Goal: Register for event/course

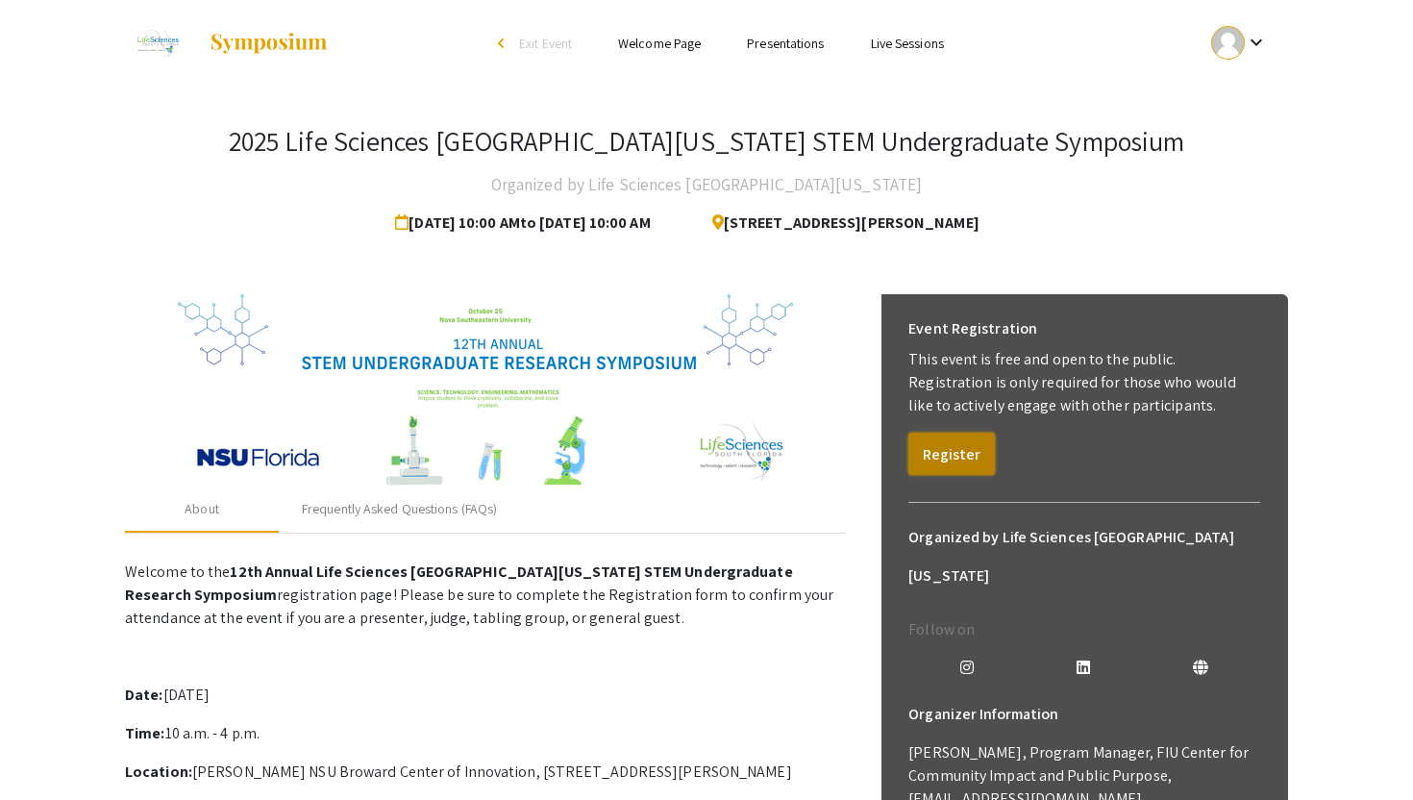
click at [957, 454] on button "Register" at bounding box center [951, 454] width 87 height 42
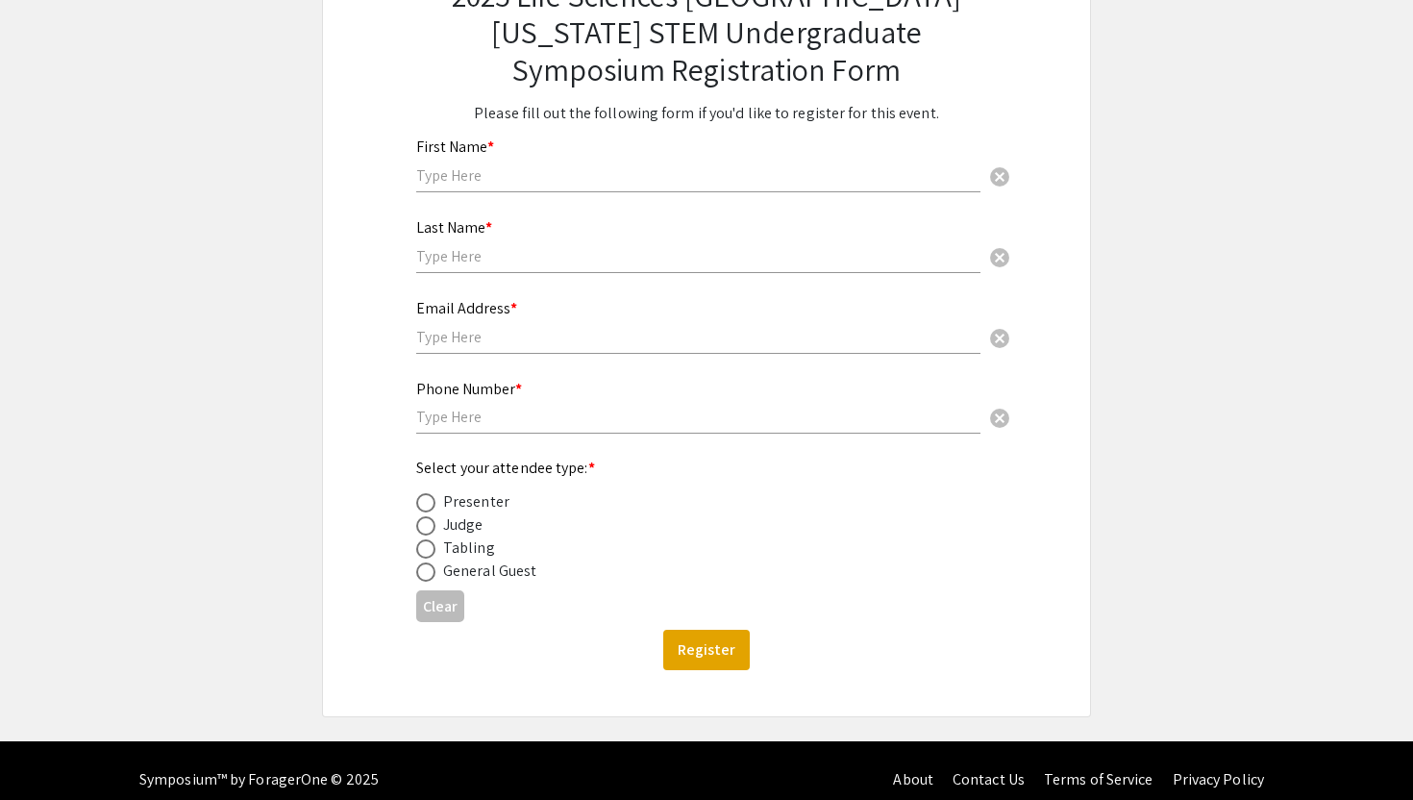
scroll to position [182, 0]
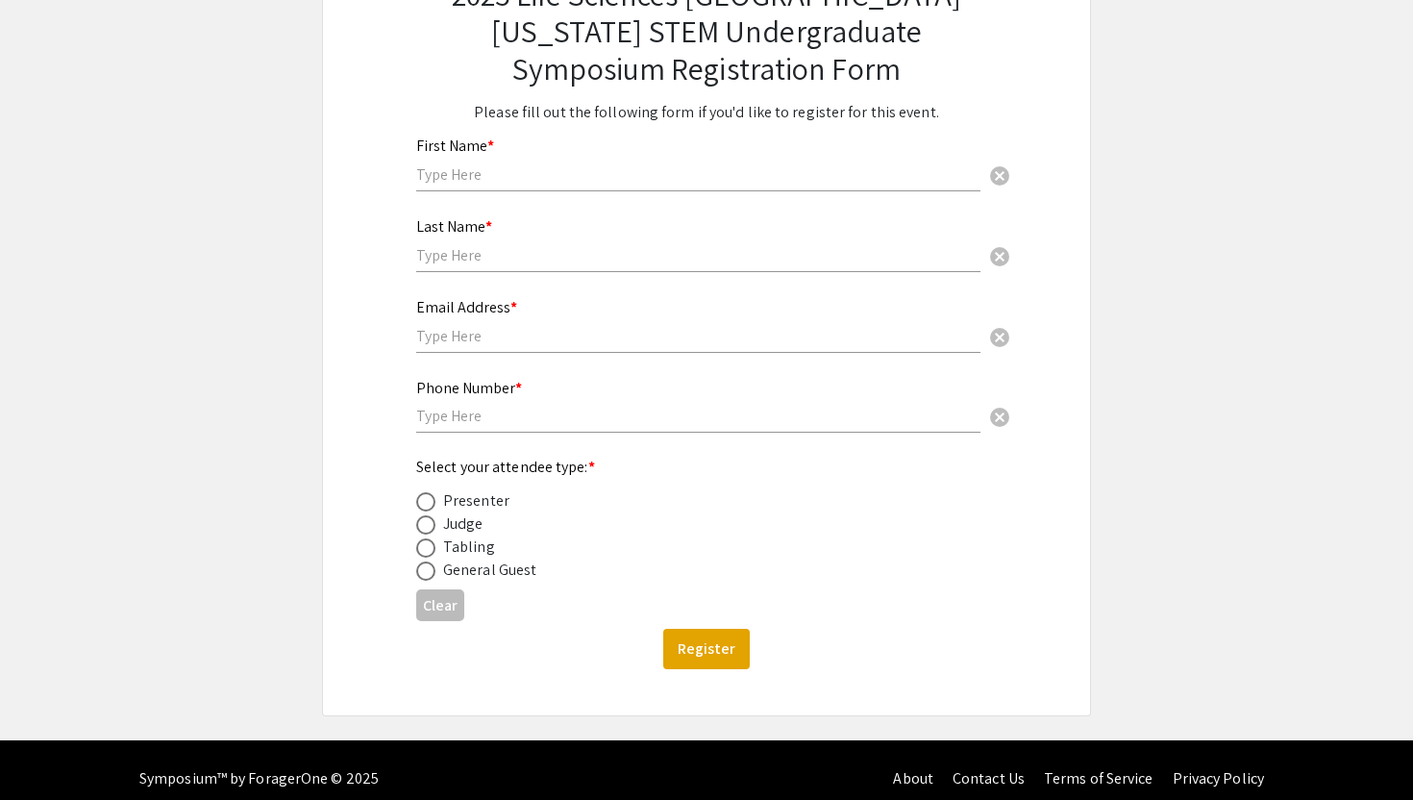
click at [490, 170] on input "text" at bounding box center [698, 174] width 564 height 20
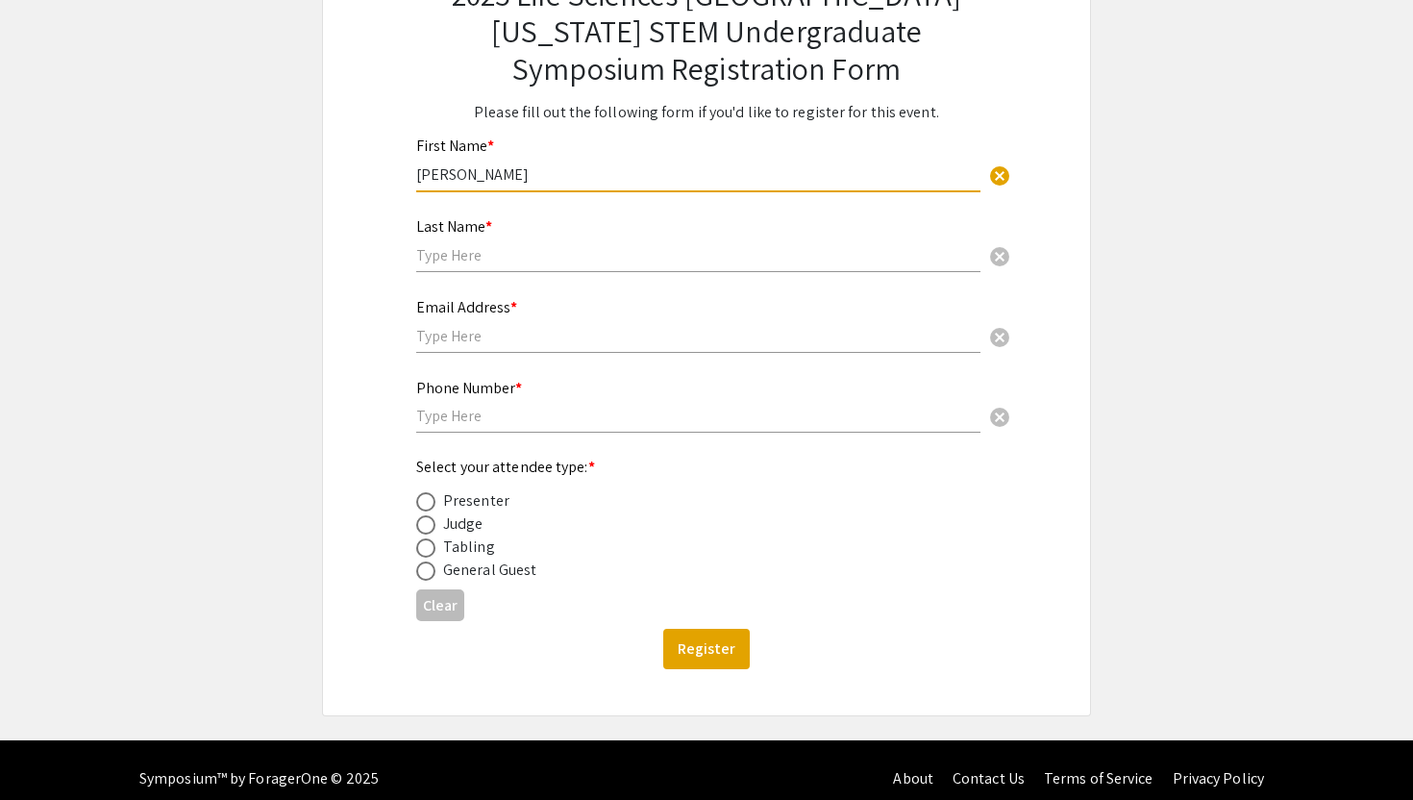
type input "[PERSON_NAME]"
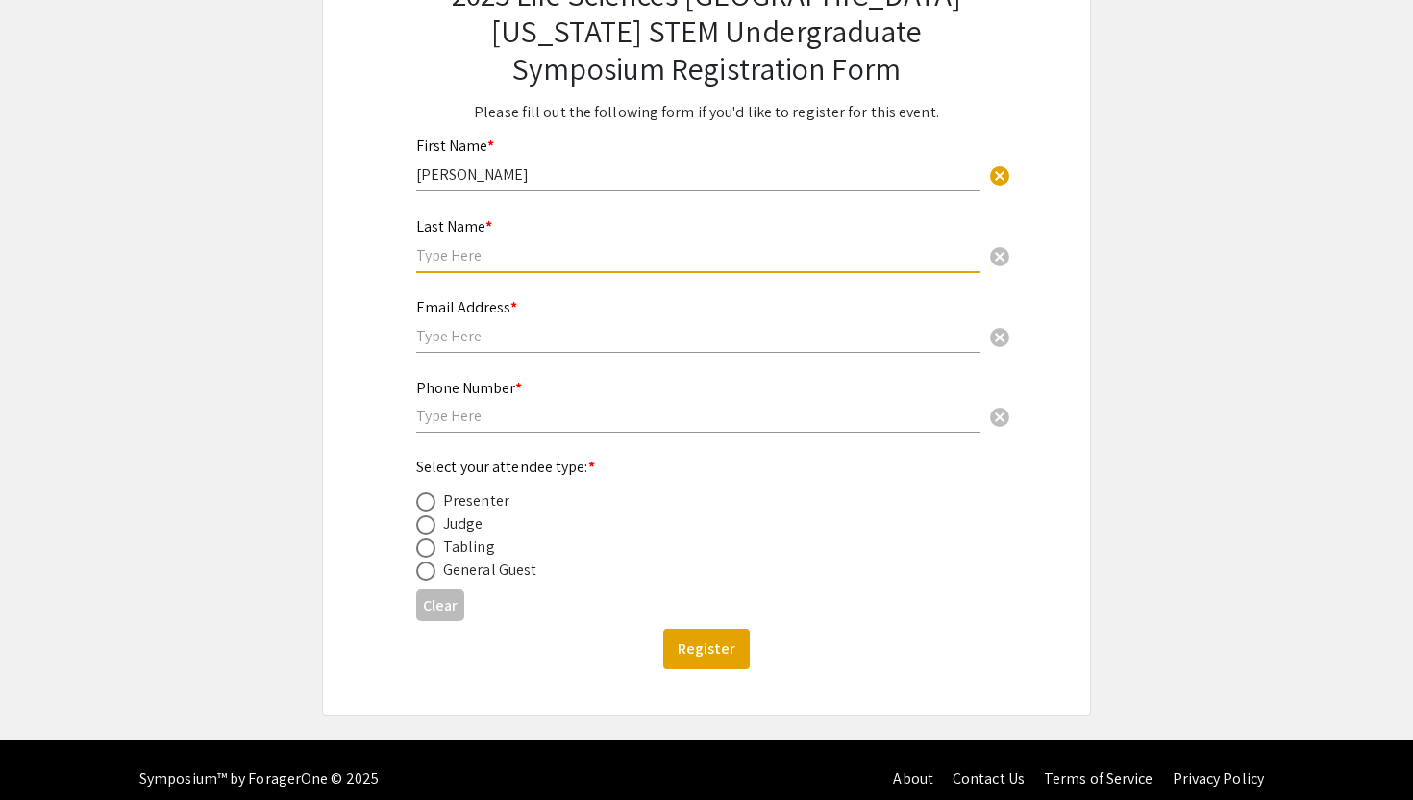
click at [452, 249] on input "text" at bounding box center [698, 255] width 564 height 20
type input "Reddy"
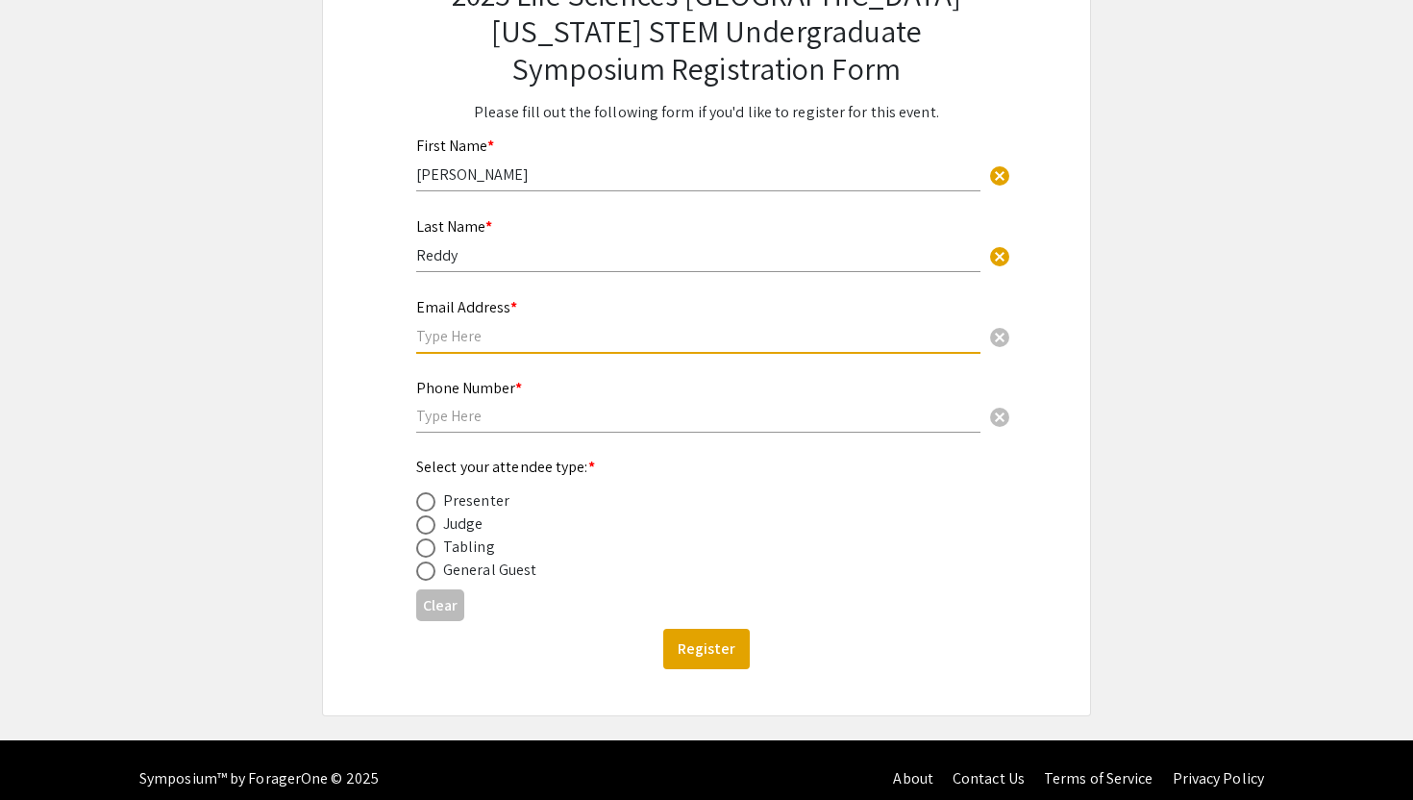
click at [440, 332] on input "text" at bounding box center [698, 336] width 564 height 20
type input "[EMAIL_ADDRESS][DOMAIN_NAME]"
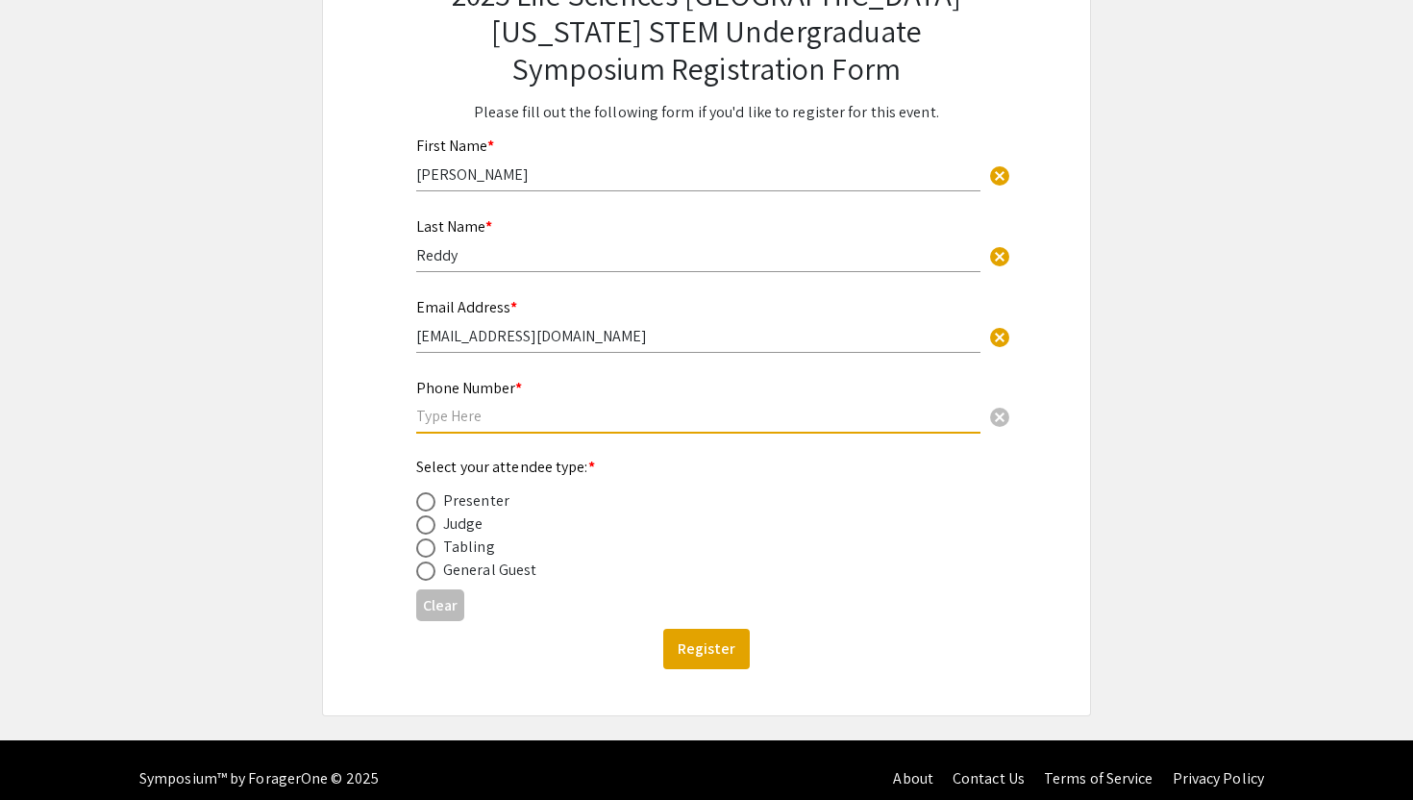
click at [458, 416] on input "text" at bounding box center [698, 416] width 564 height 20
type input "6305500284"
click at [496, 465] on mat-label "Select your attendee type: *" at bounding box center [505, 467] width 179 height 20
click at [424, 568] on span at bounding box center [425, 570] width 19 height 19
click at [424, 568] on input "radio" at bounding box center [425, 570] width 19 height 19
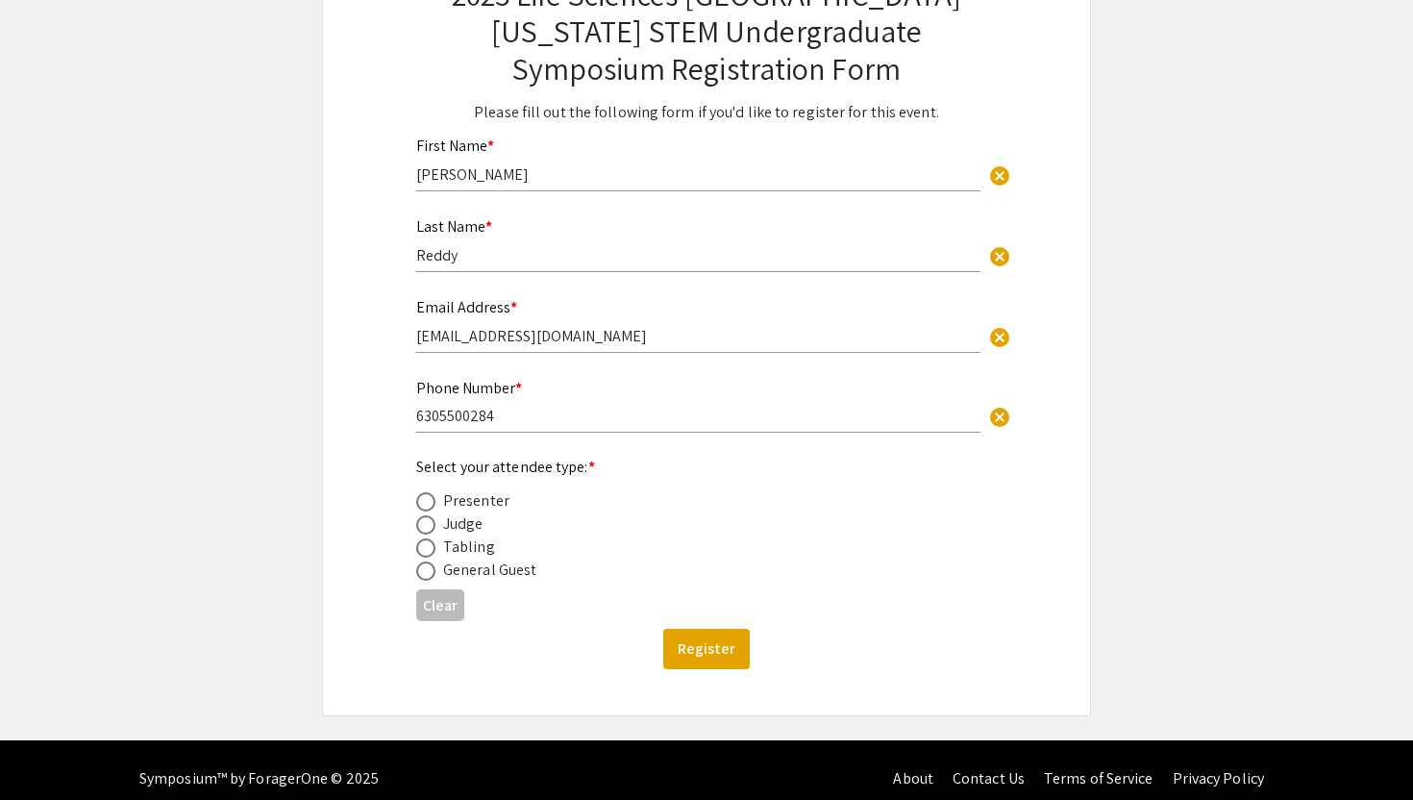
radio input "true"
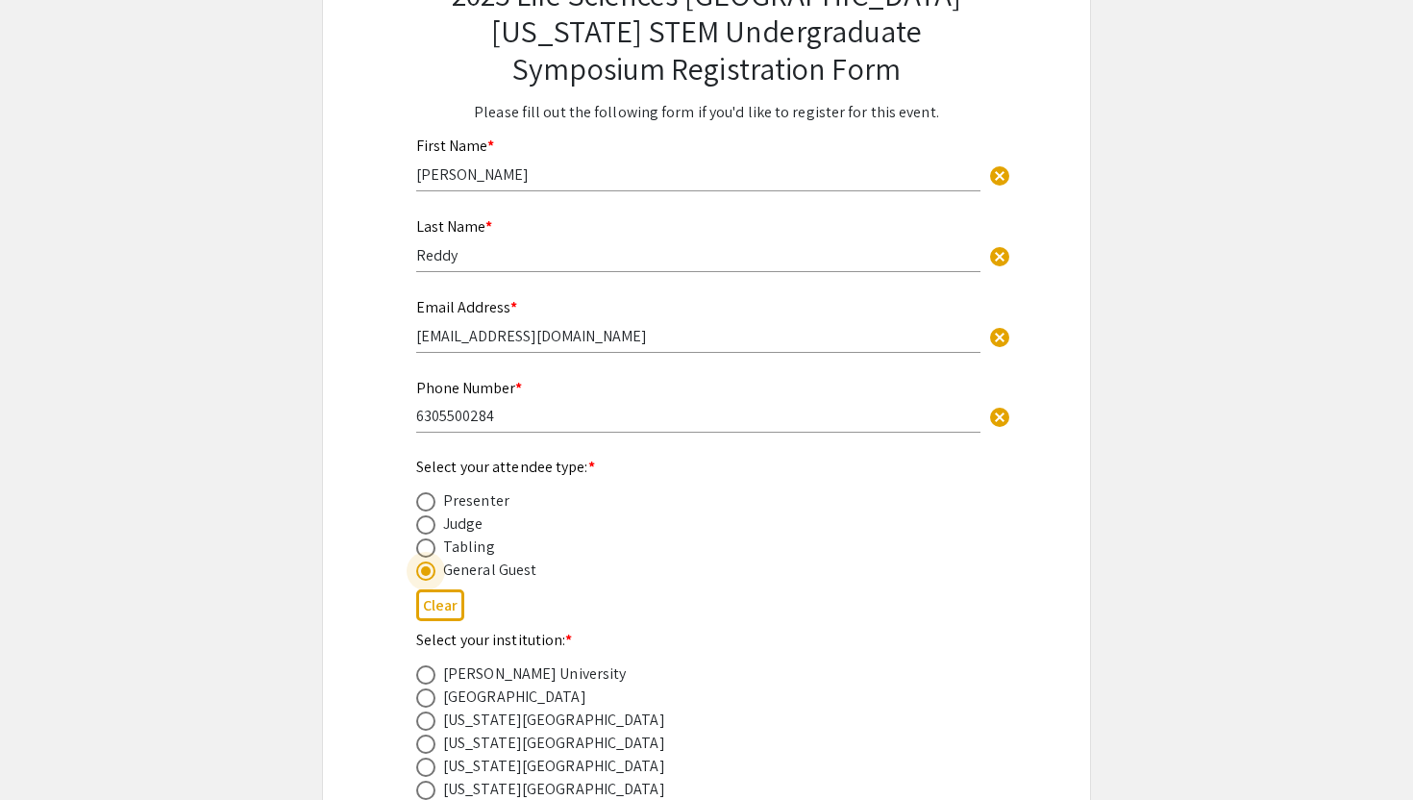
scroll to position [495, 0]
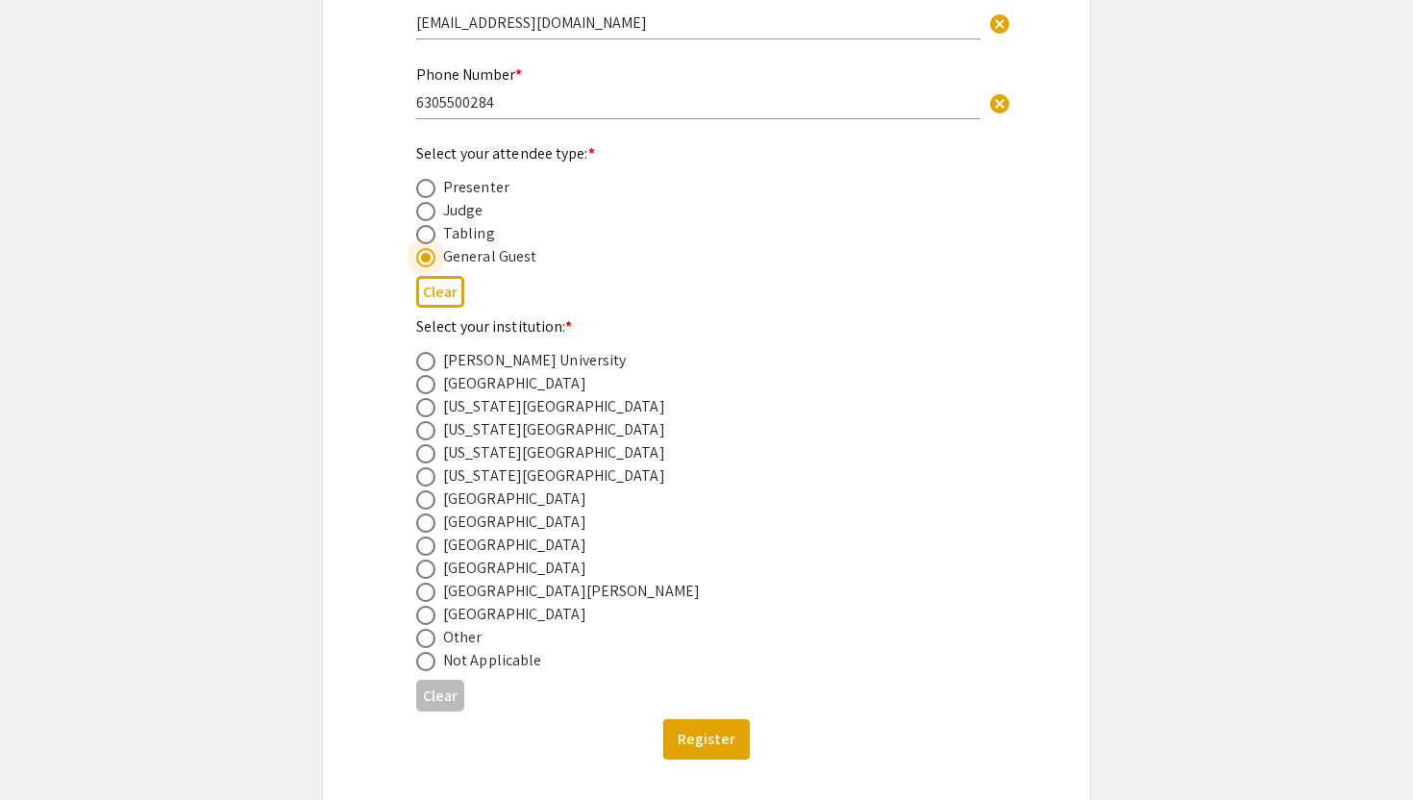
click at [428, 236] on span at bounding box center [425, 234] width 19 height 19
click at [428, 236] on input "radio" at bounding box center [425, 234] width 19 height 19
radio input "true"
click at [419, 202] on mat-radio-button at bounding box center [429, 210] width 27 height 23
click at [419, 185] on span at bounding box center [425, 188] width 19 height 19
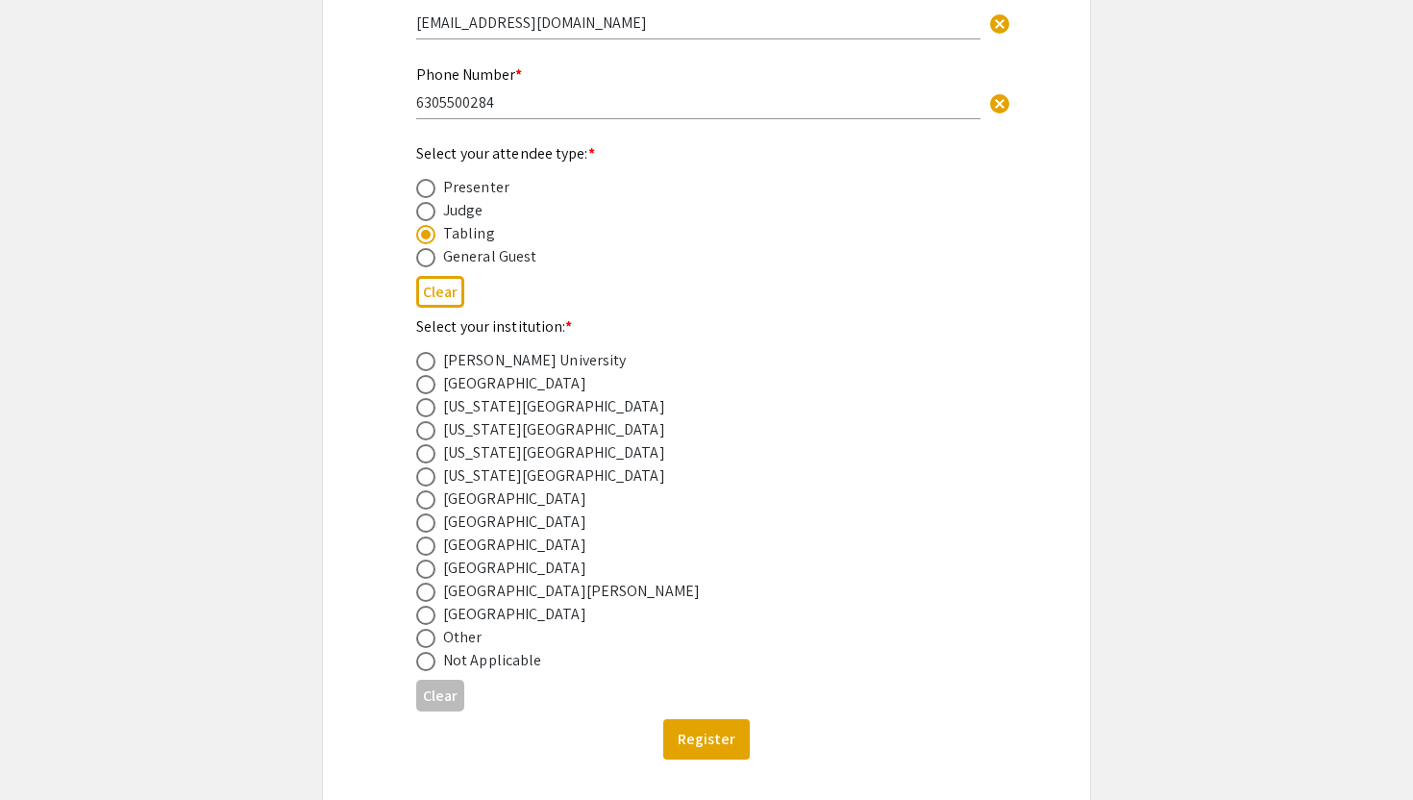
click at [419, 185] on input "radio" at bounding box center [425, 188] width 19 height 19
radio input "true"
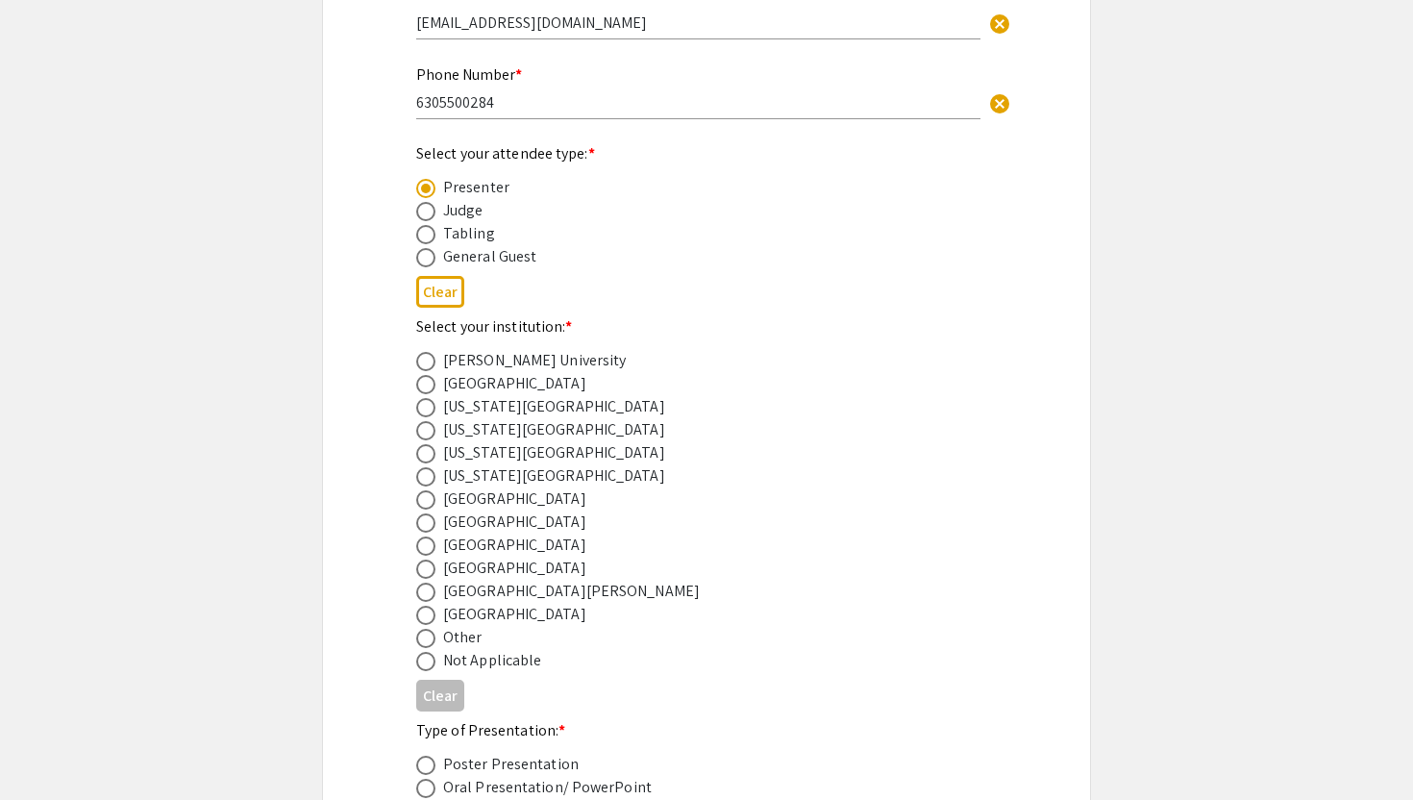
click at [419, 203] on mat-radio-button at bounding box center [429, 210] width 27 height 23
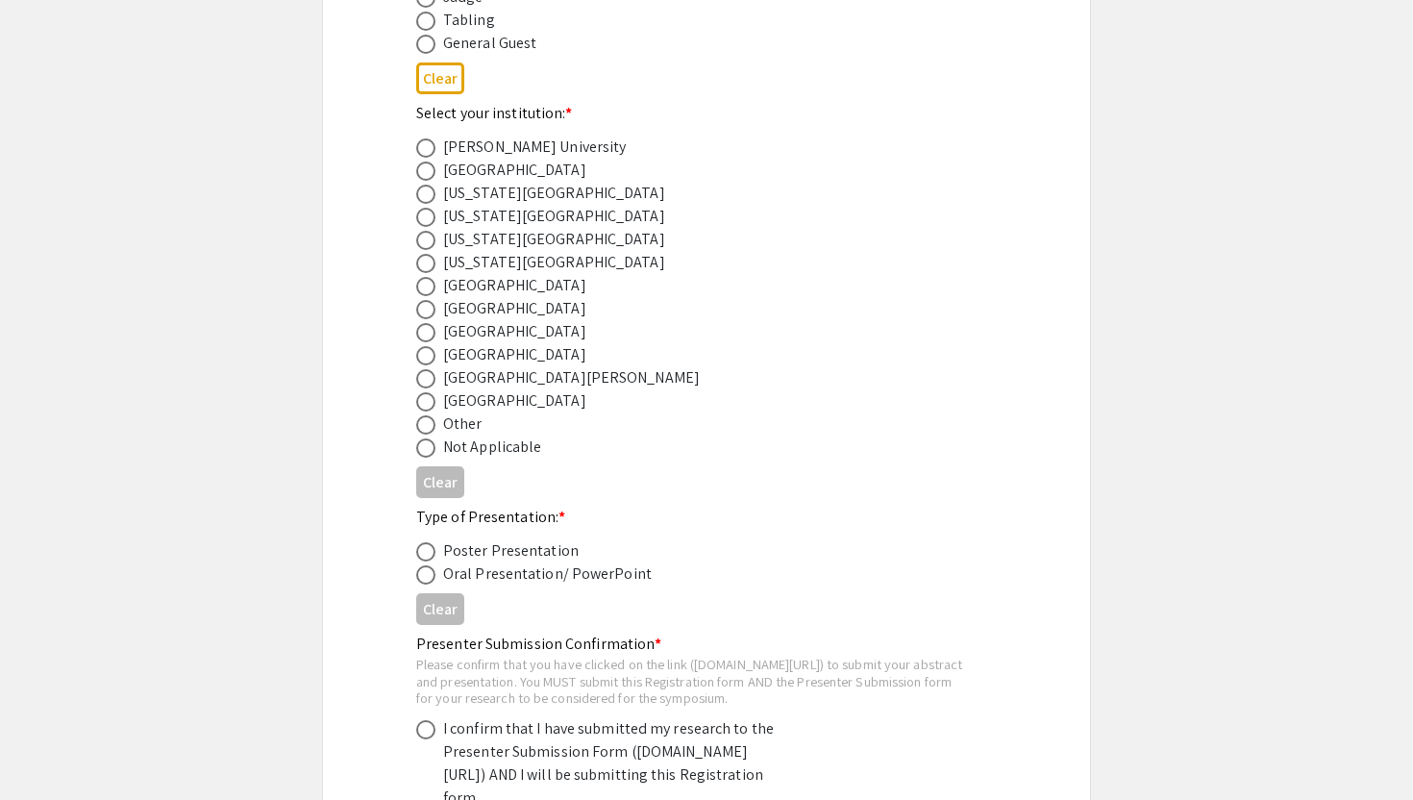
scroll to position [535, 0]
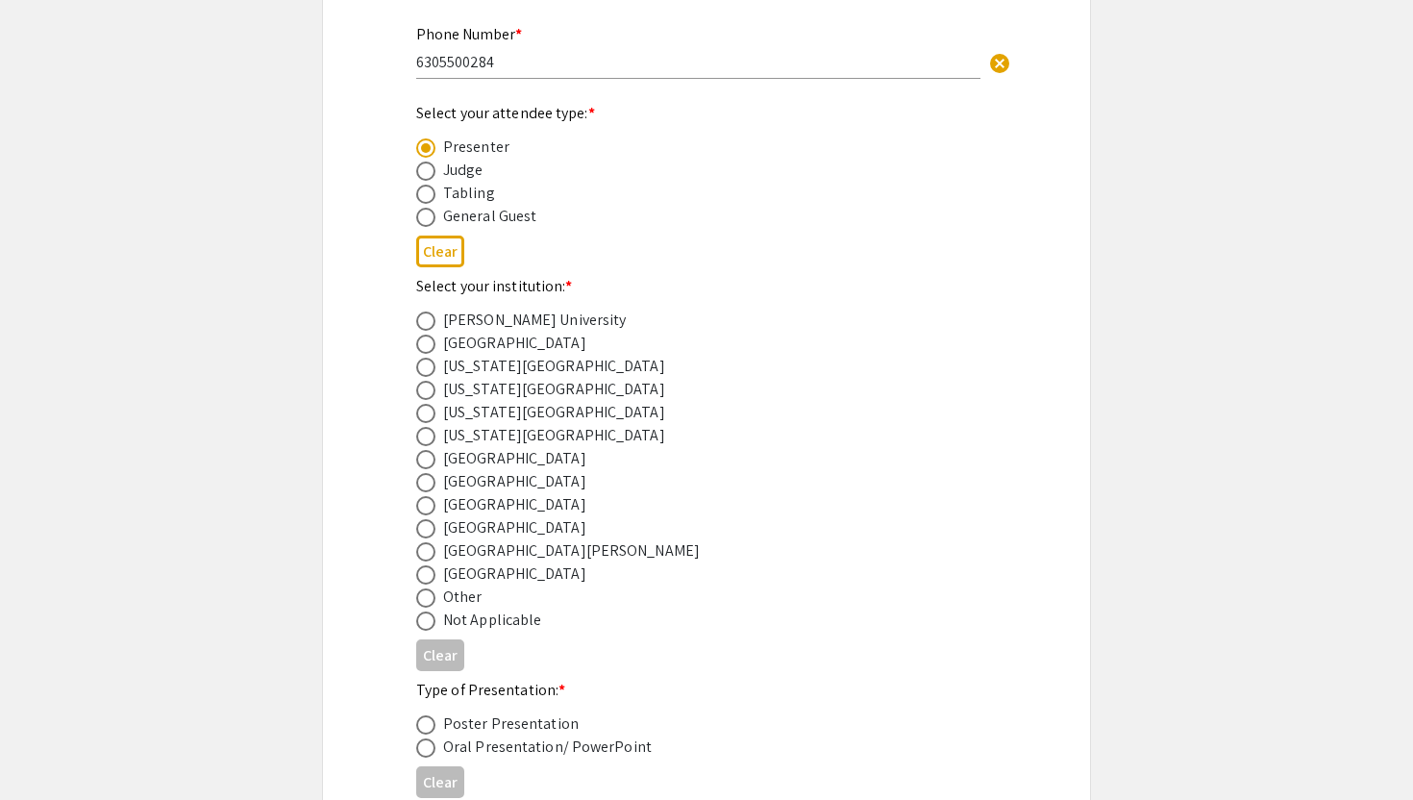
click at [431, 170] on span at bounding box center [425, 171] width 19 height 19
click at [431, 170] on input "radio" at bounding box center [425, 171] width 19 height 19
radio input "true"
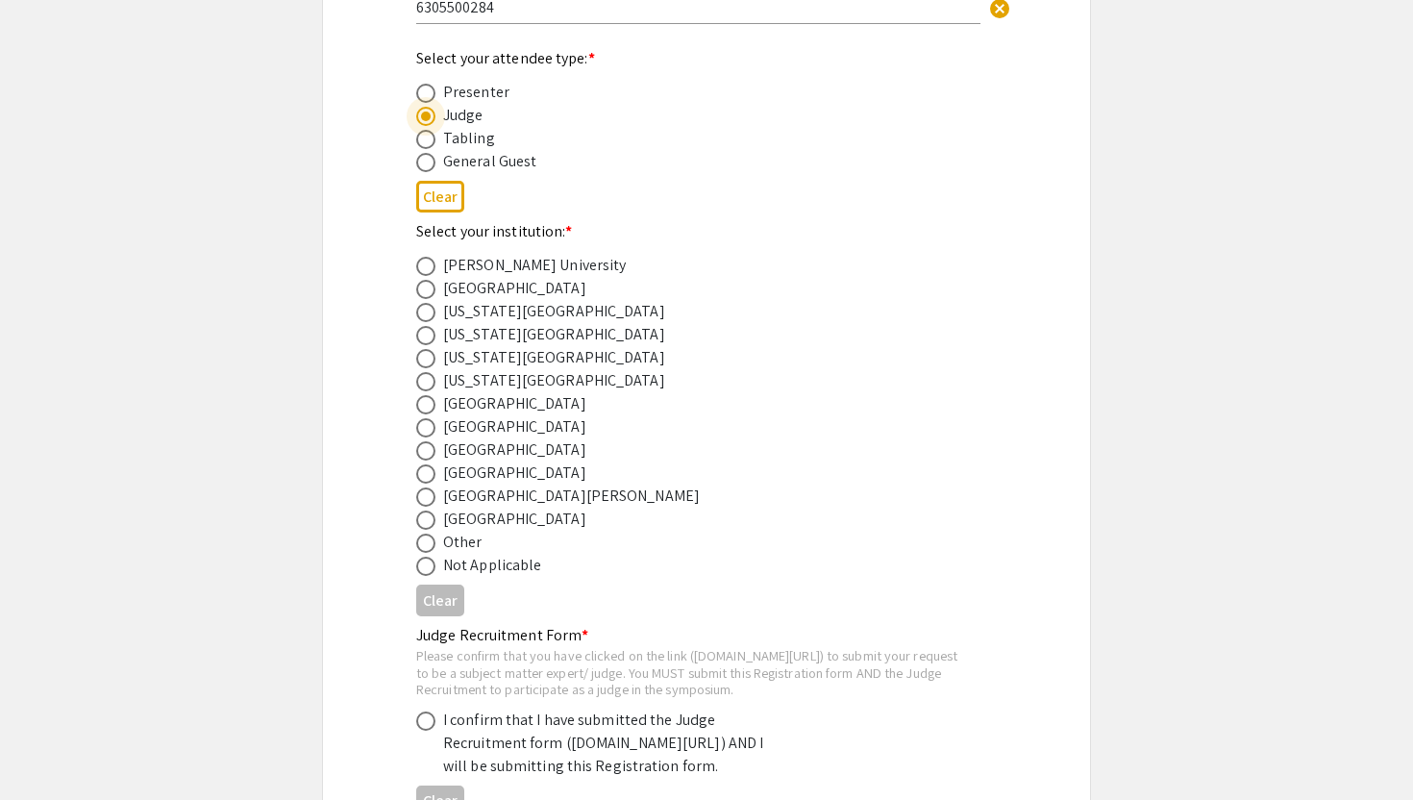
scroll to position [604, 0]
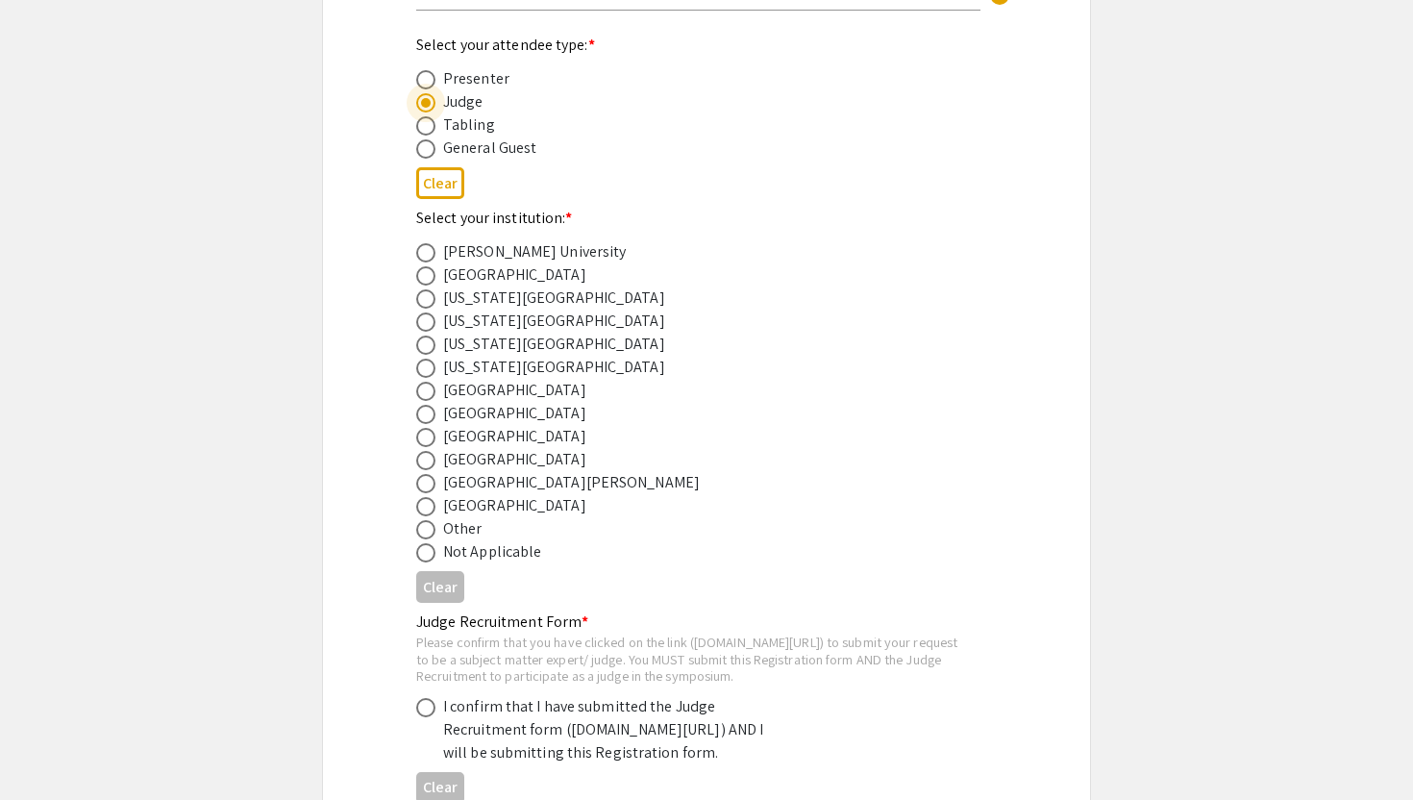
click at [425, 123] on span at bounding box center [425, 125] width 19 height 19
click at [425, 123] on input "radio" at bounding box center [425, 125] width 19 height 19
radio input "true"
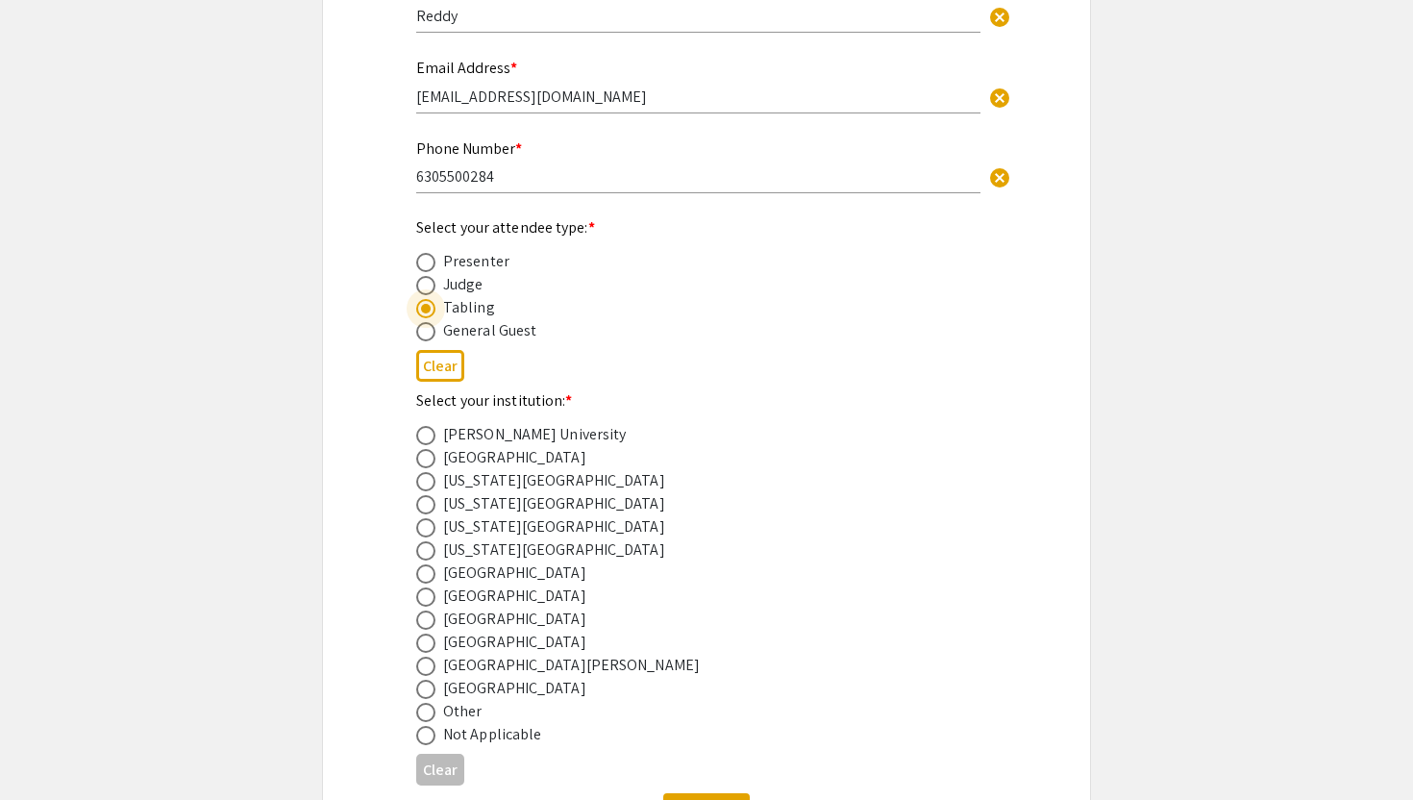
scroll to position [416, 0]
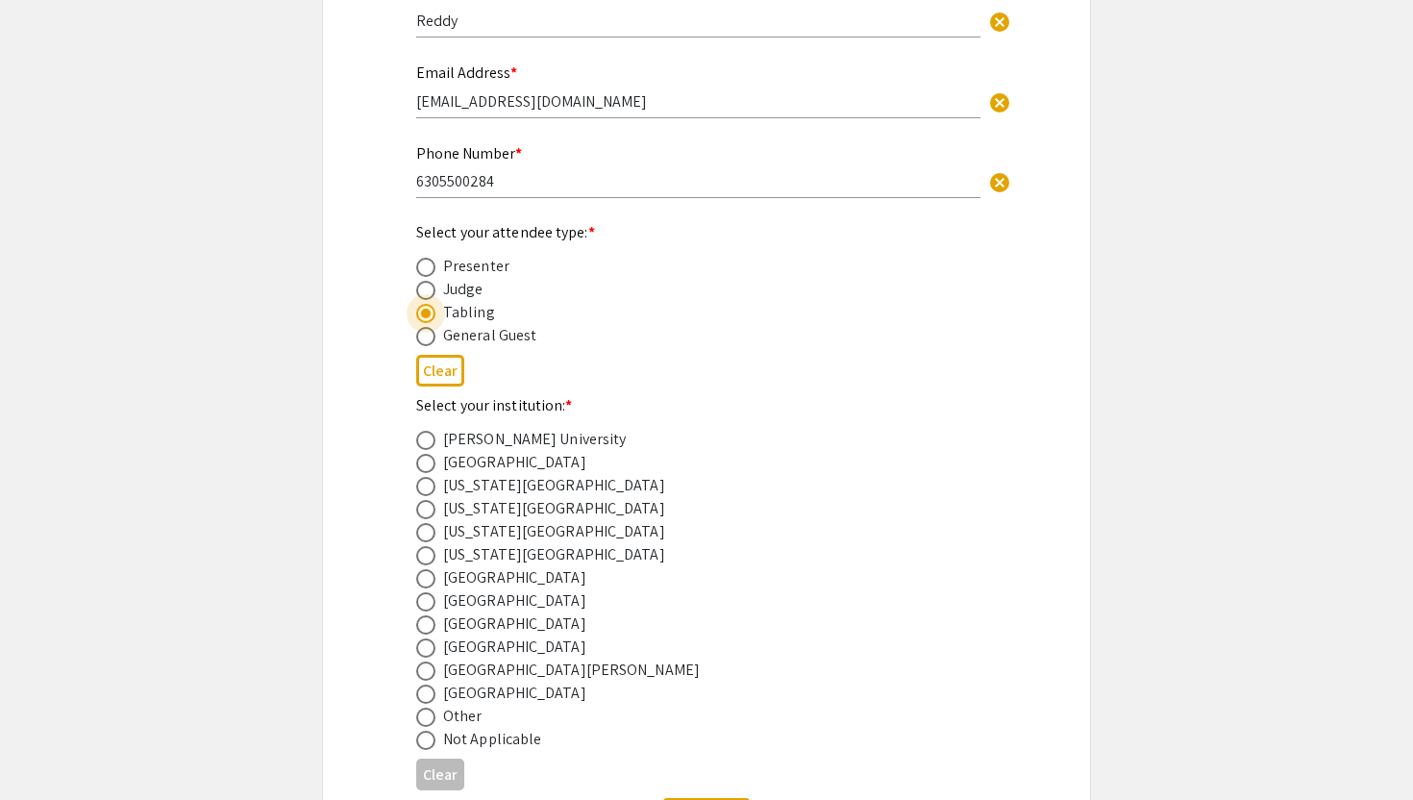
click at [425, 318] on span at bounding box center [426, 314] width 10 height 10
click at [425, 320] on input "radio" at bounding box center [425, 313] width 19 height 19
click at [430, 338] on span at bounding box center [425, 336] width 19 height 19
click at [430, 338] on input "radio" at bounding box center [425, 336] width 19 height 19
radio input "true"
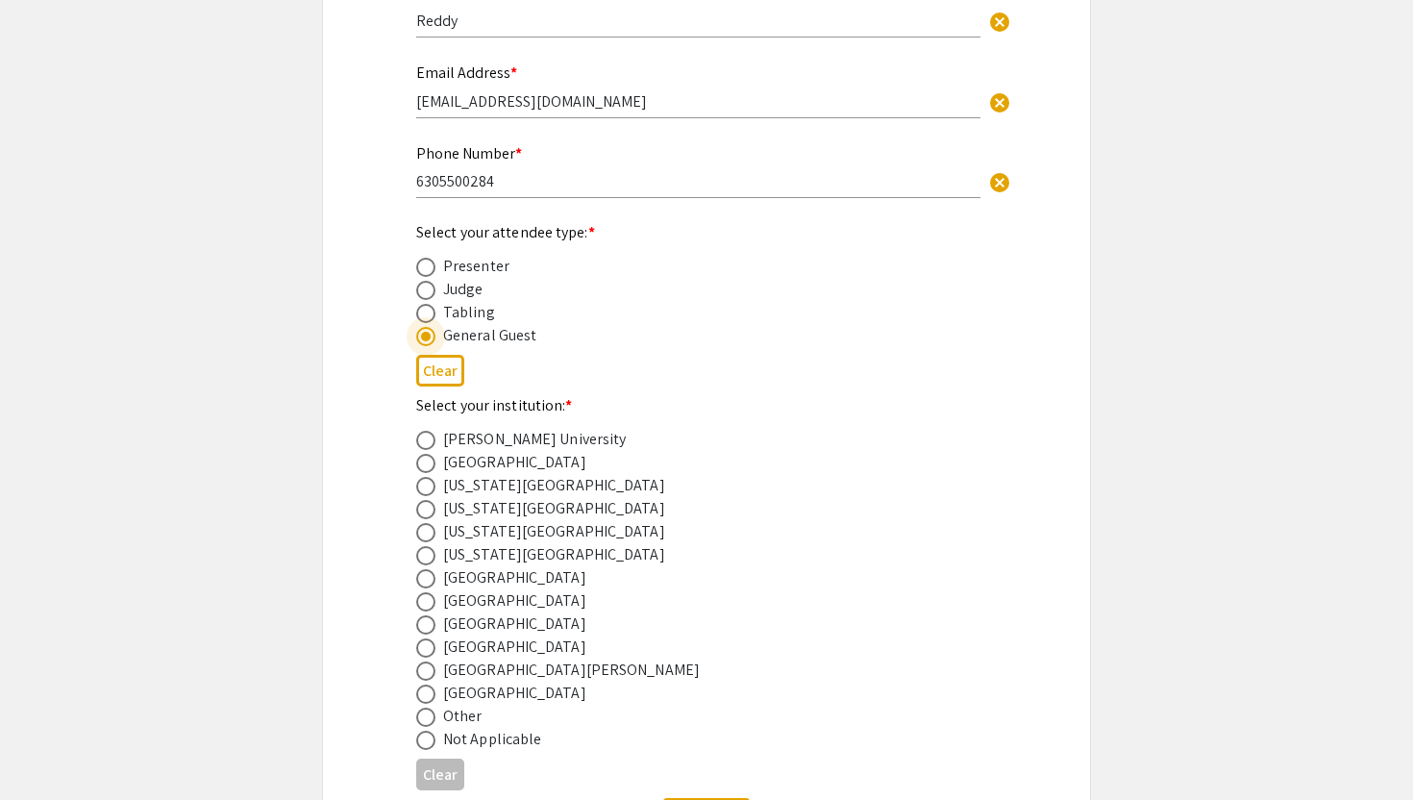
click at [427, 624] on span at bounding box center [425, 624] width 19 height 19
click at [427, 624] on input "radio" at bounding box center [425, 624] width 19 height 19
radio input "true"
click at [334, 573] on div "2025 Life Sciences [GEOGRAPHIC_DATA][US_STATE] STEM Undergraduate Symposium Reg…" at bounding box center [706, 289] width 769 height 1191
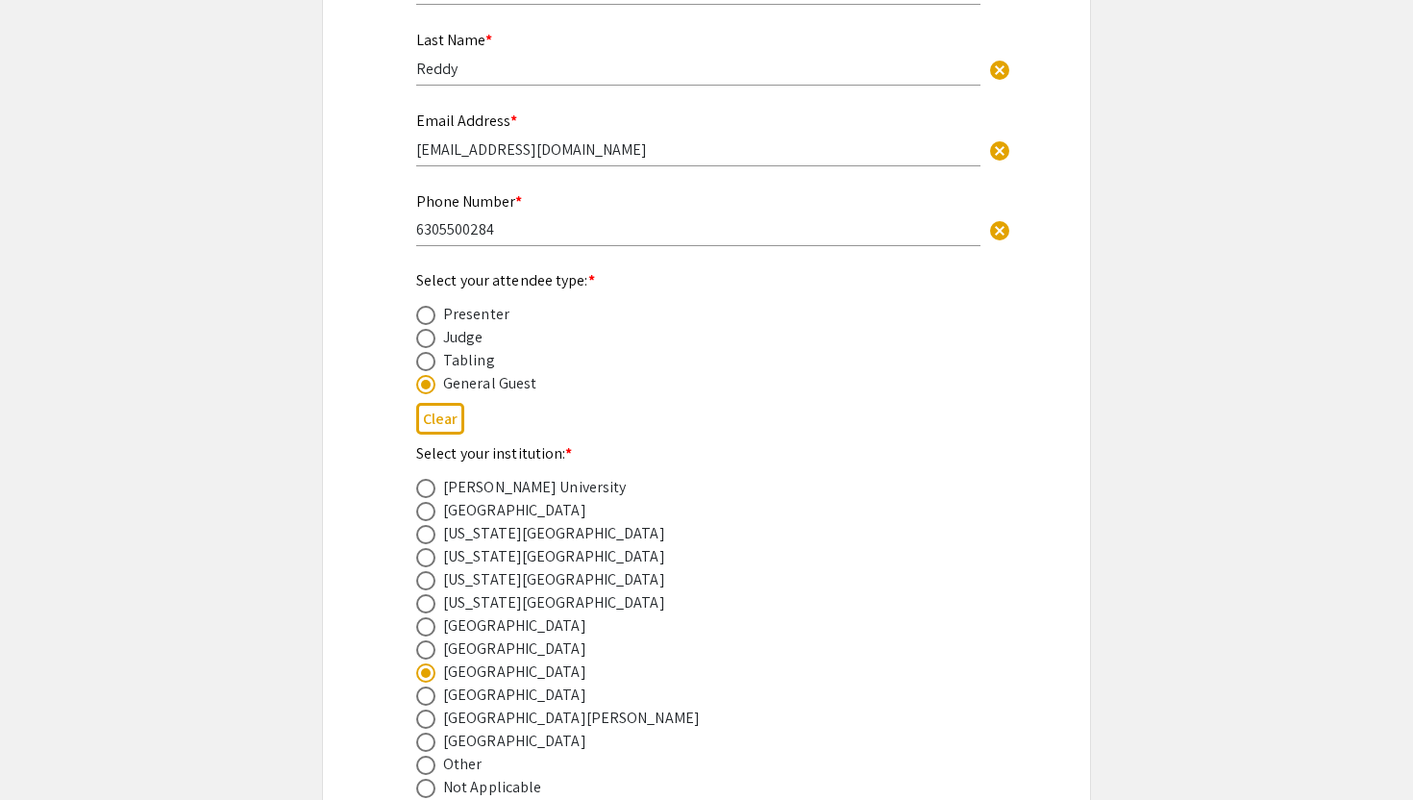
scroll to position [607, 0]
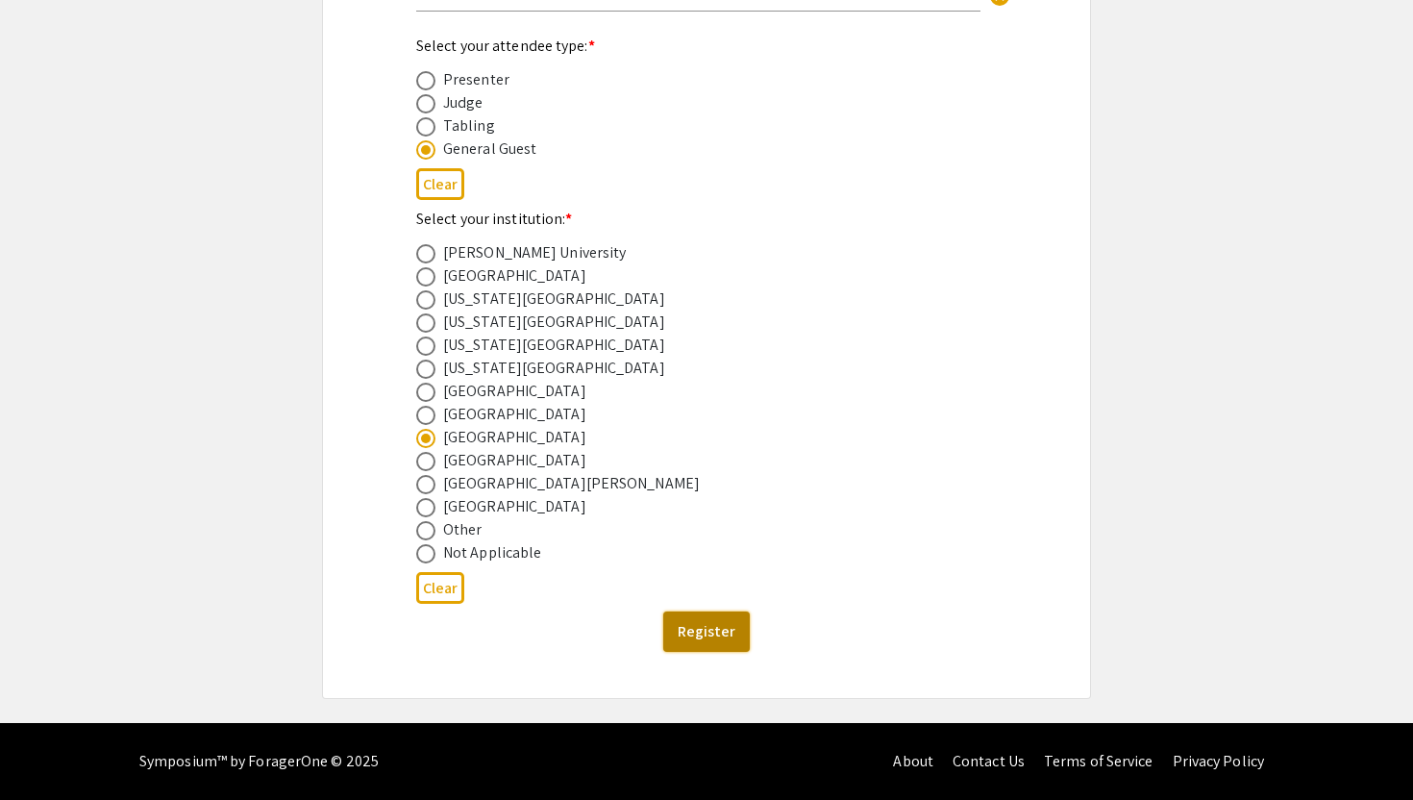
click at [702, 642] on button "Register" at bounding box center [706, 631] width 87 height 40
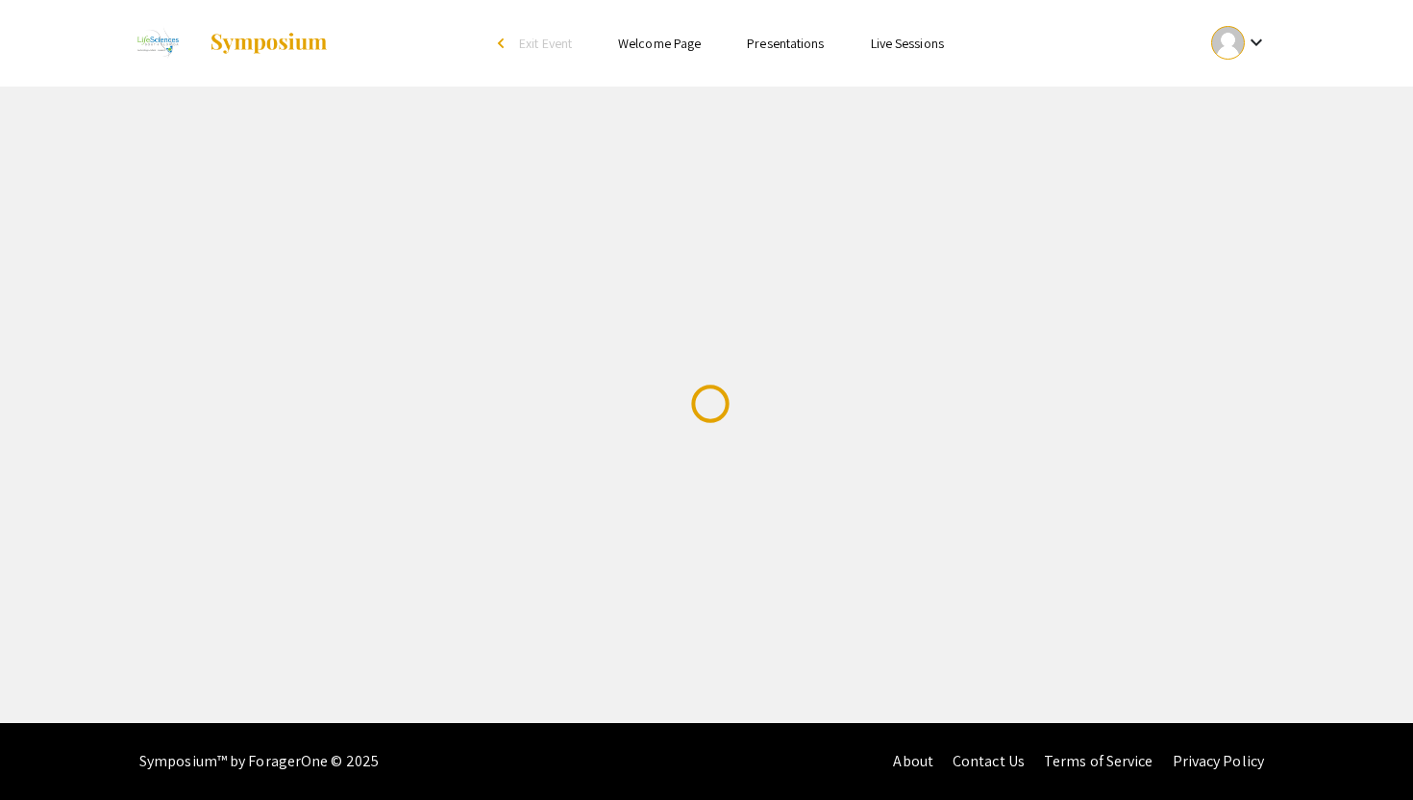
scroll to position [0, 0]
